Goal: Navigation & Orientation: Find specific page/section

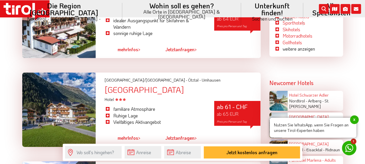
scroll to position [901, 0]
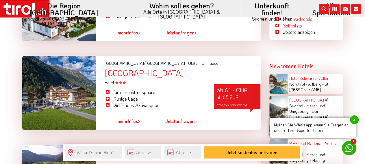
click at [134, 120] on link "mehr Infos >" at bounding box center [129, 121] width 23 height 13
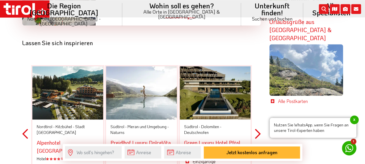
scroll to position [1322, 0]
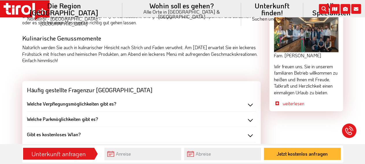
scroll to position [601, 0]
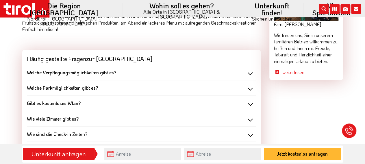
click at [250, 69] on div "Welche Verpflegungsmöglichkeiten gibt es?" at bounding box center [141, 72] width 229 height 6
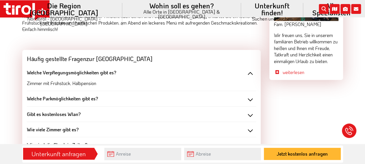
click at [250, 69] on div "Welche Verpflegungsmöglichkeiten gibt es?" at bounding box center [141, 72] width 229 height 6
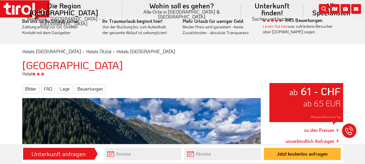
scroll to position [0, 0]
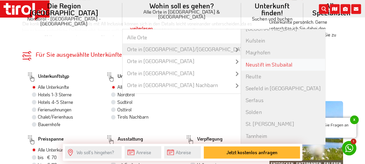
scroll to position [240, 0]
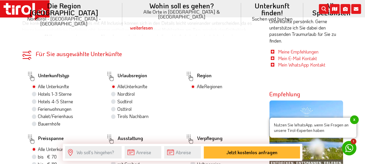
click at [116, 97] on div "Nordtirol" at bounding box center [144, 94] width 66 height 8
click at [117, 93] on label "Nordtirol" at bounding box center [125, 94] width 17 height 6
click at [115, 93] on input "Nordtirol" at bounding box center [114, 94] width 4 height 4
radio input "true"
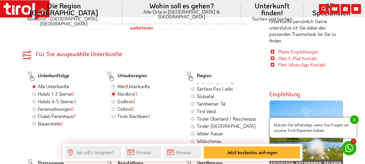
scroll to position [109, 0]
